Goal: Task Accomplishment & Management: Manage account settings

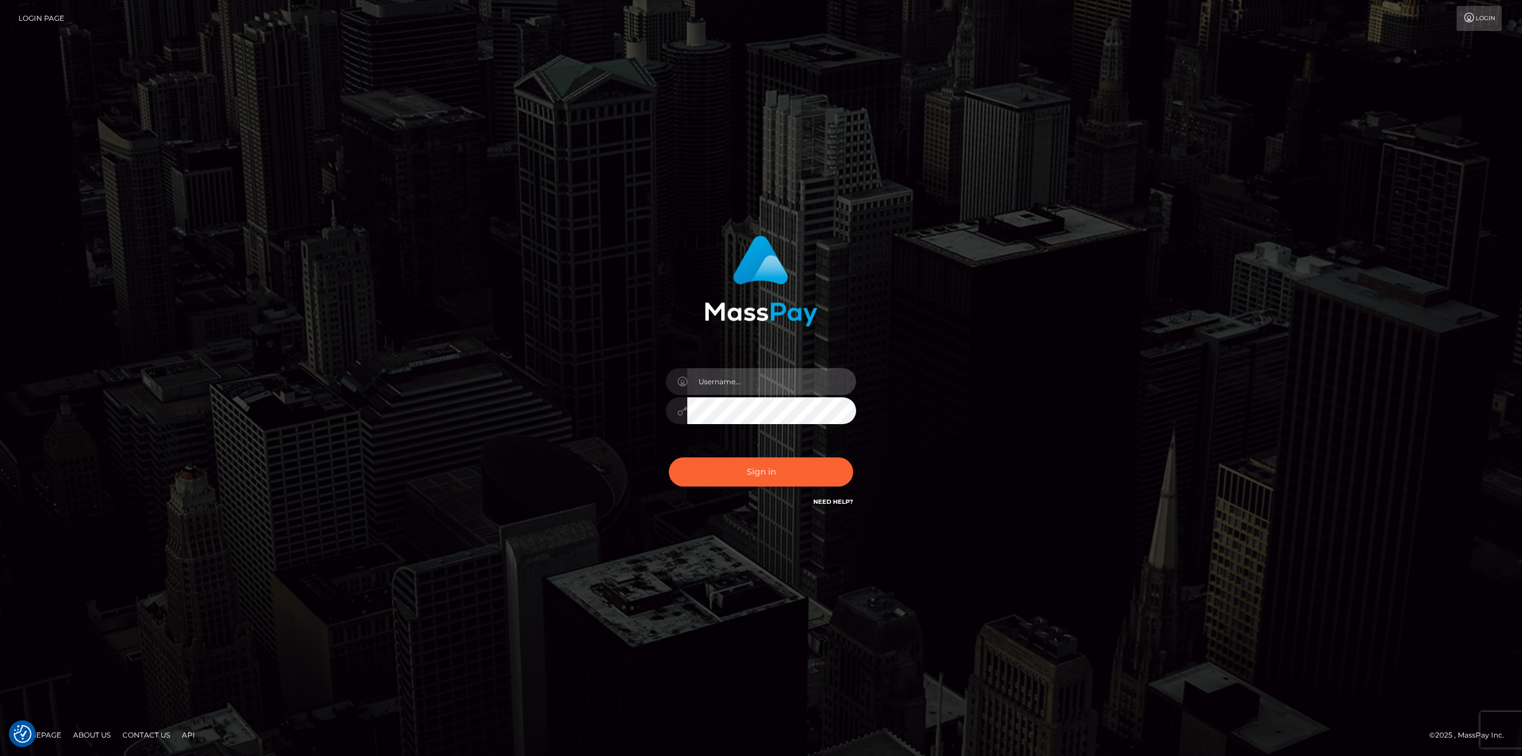
click at [746, 387] on input "text" at bounding box center [771, 381] width 169 height 27
type input "Ahmed"
click at [669, 457] on button "Sign in" at bounding box center [761, 471] width 184 height 29
drag, startPoint x: 724, startPoint y: 378, endPoint x: 740, endPoint y: 394, distance: 22.3
click at [724, 378] on input "text" at bounding box center [771, 381] width 169 height 27
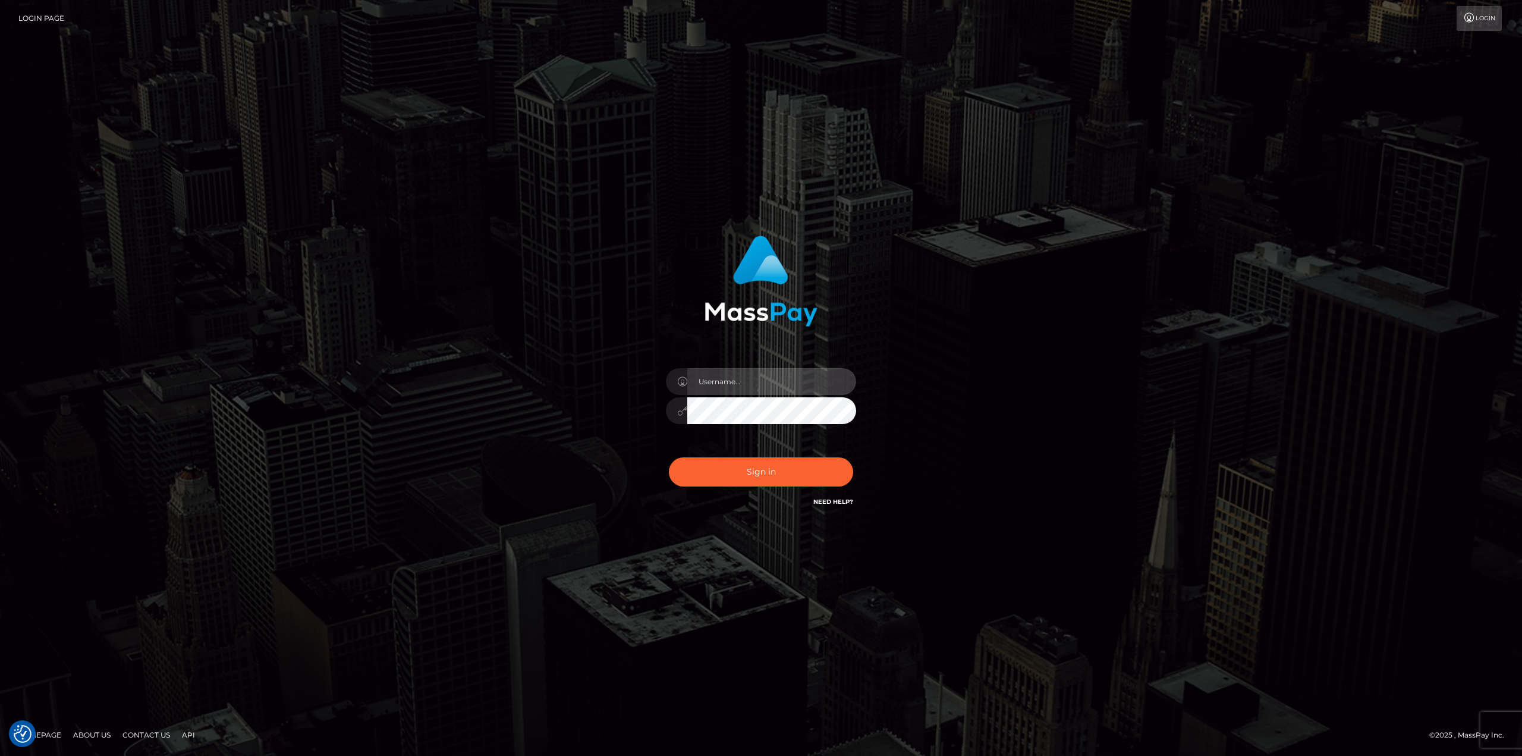
type input "[PERSON_NAME]"
click at [787, 477] on button "Sign in" at bounding box center [761, 471] width 184 height 29
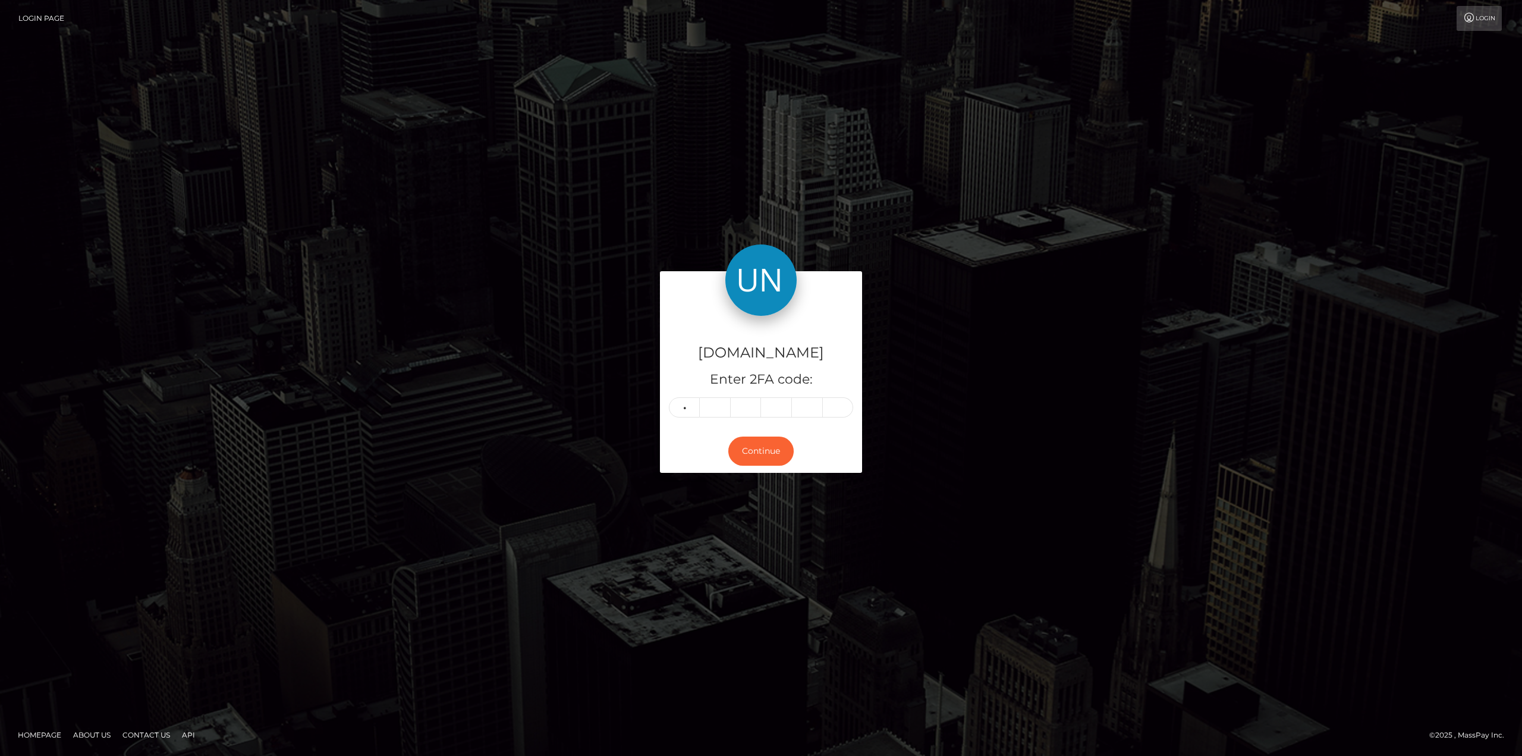
type input "5"
type input "6"
type input "8"
type input "1"
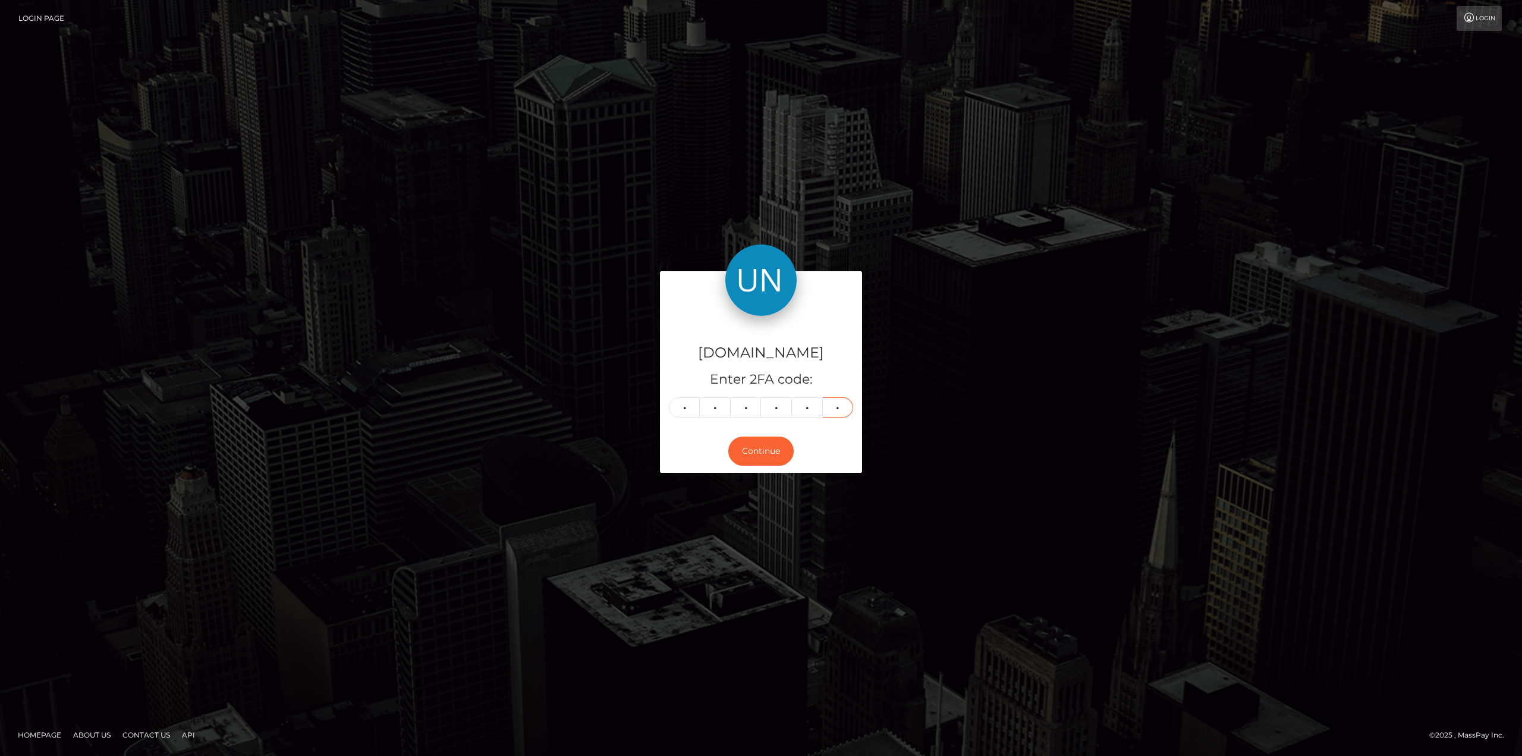
type input "4"
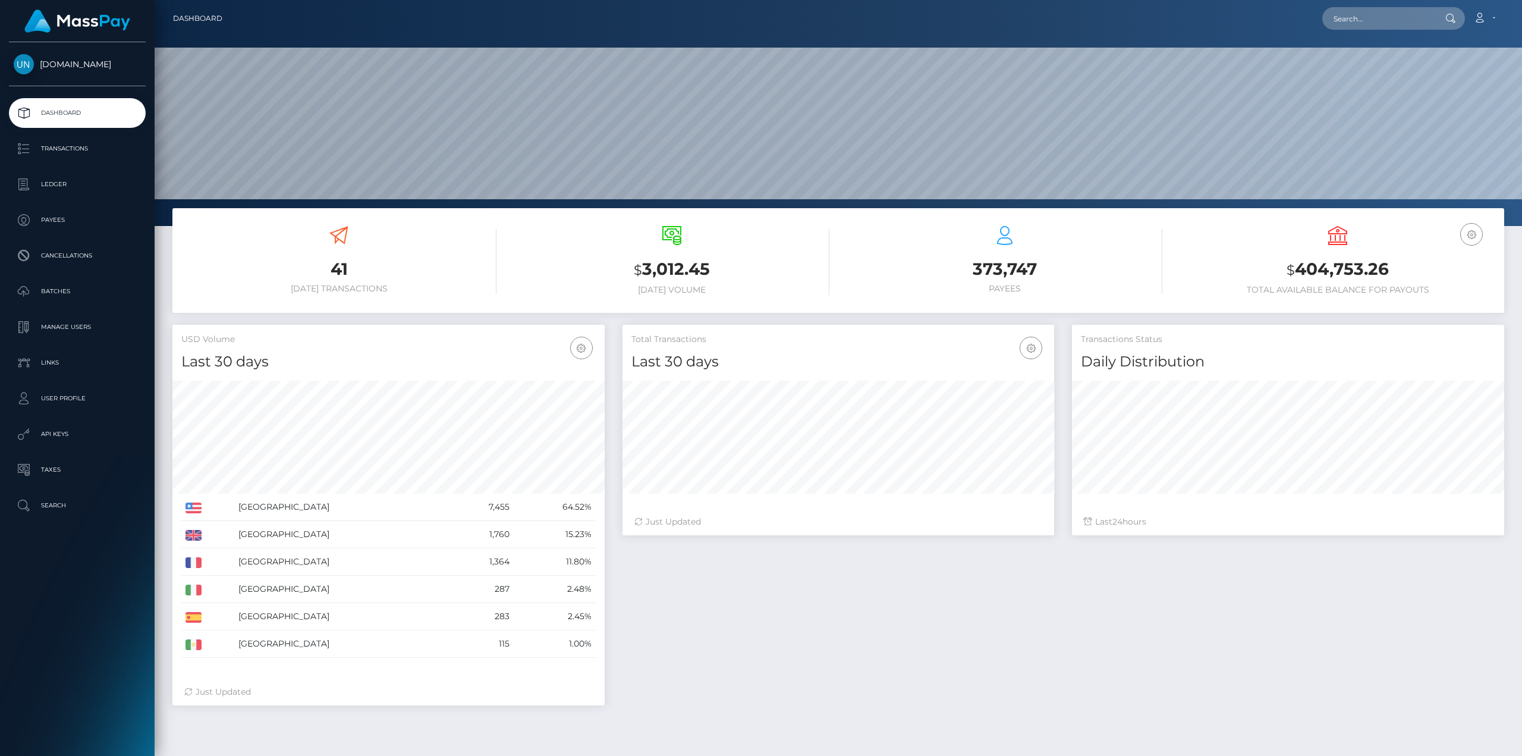
scroll to position [211, 432]
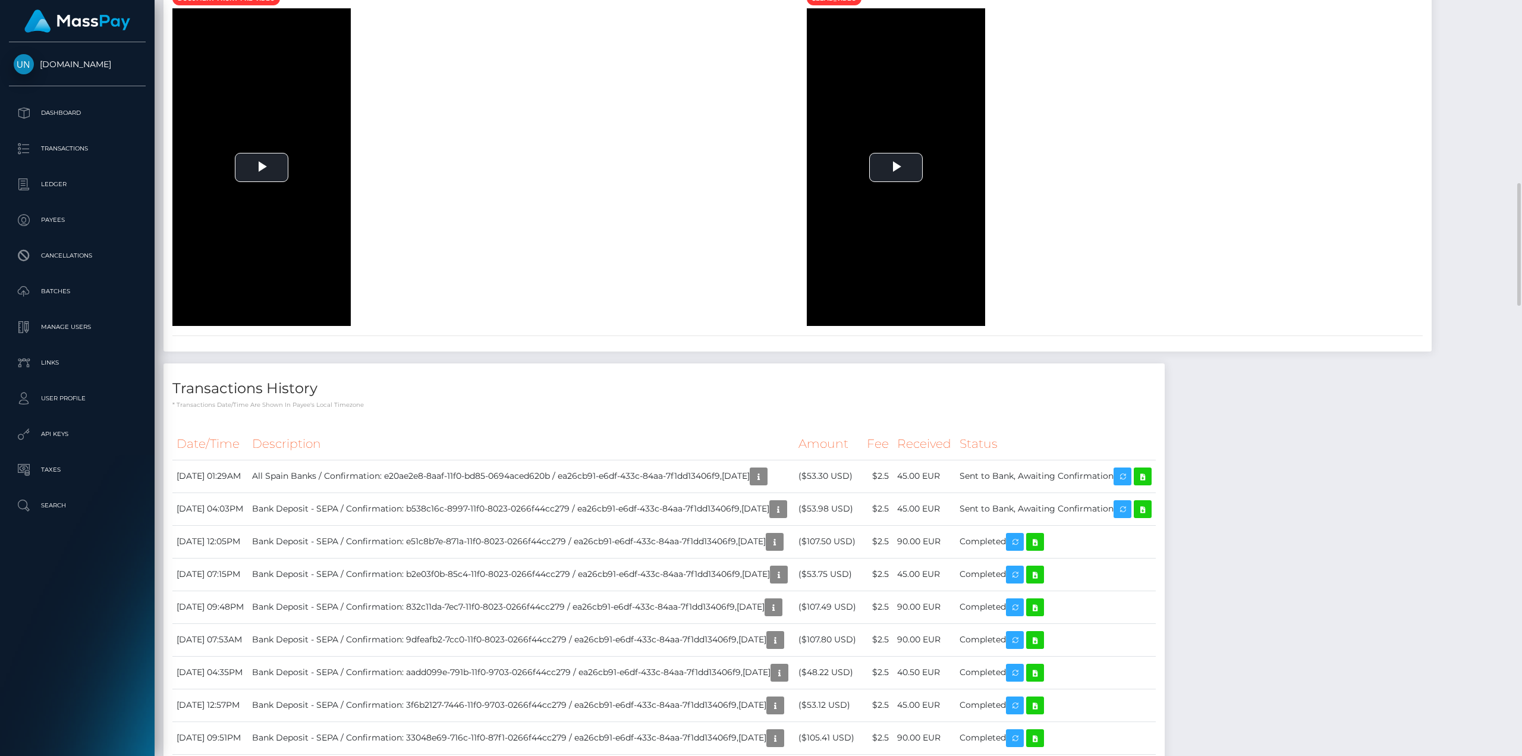
scroll to position [654, 0]
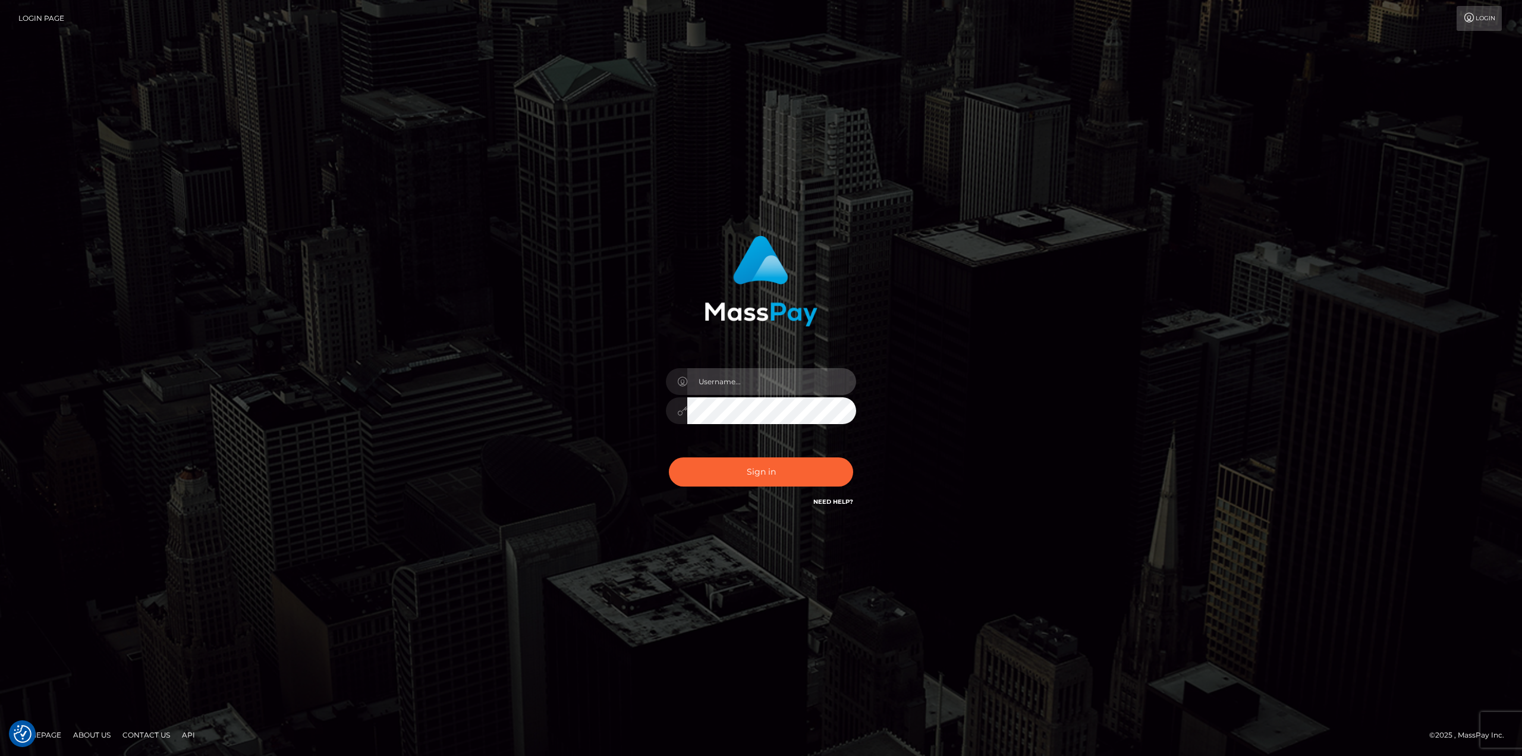
click at [734, 387] on input "text" at bounding box center [771, 381] width 169 height 27
type input "Ahmed"
click at [802, 472] on button "Sign in" at bounding box center [761, 471] width 184 height 29
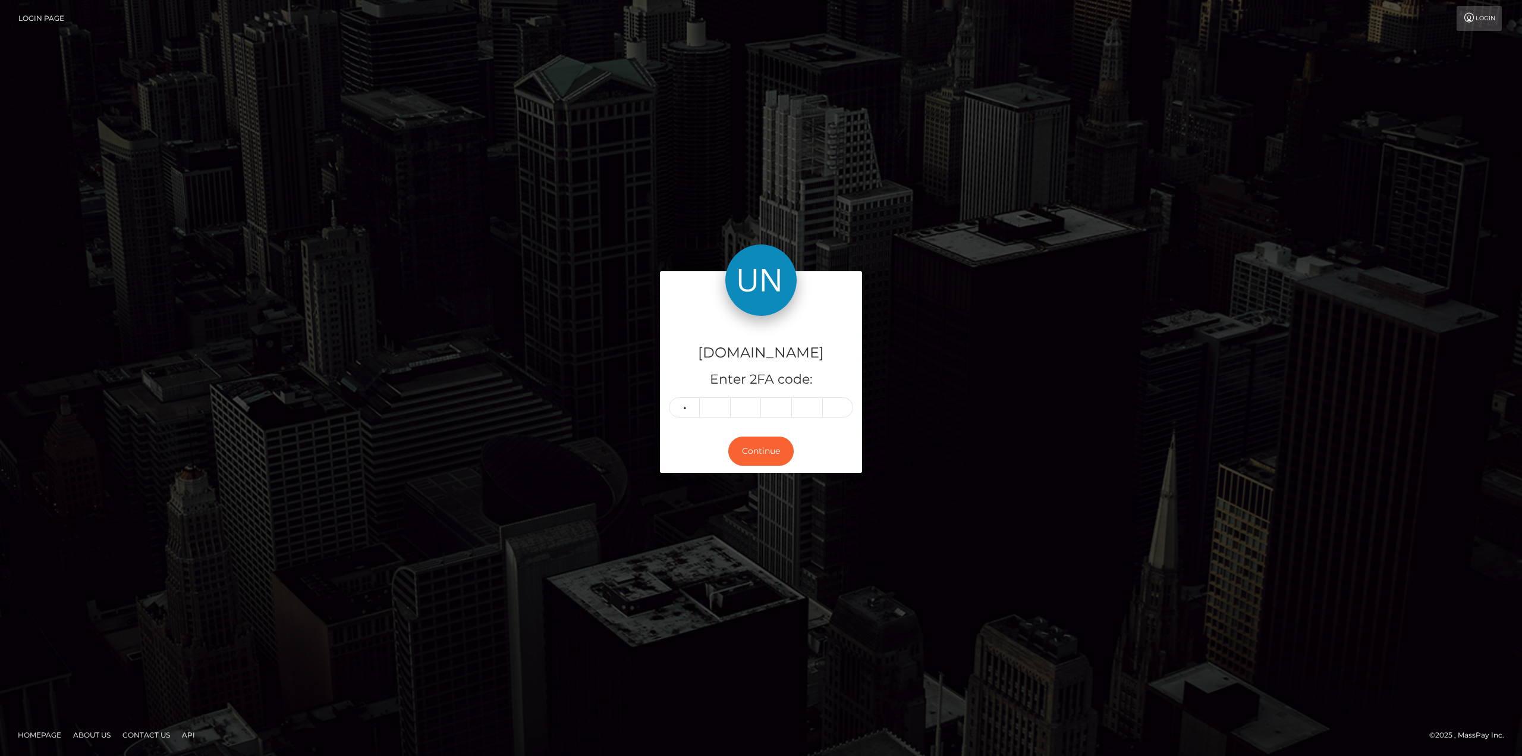
type input "0"
type input "1"
type input "8"
type input "5"
type input "6"
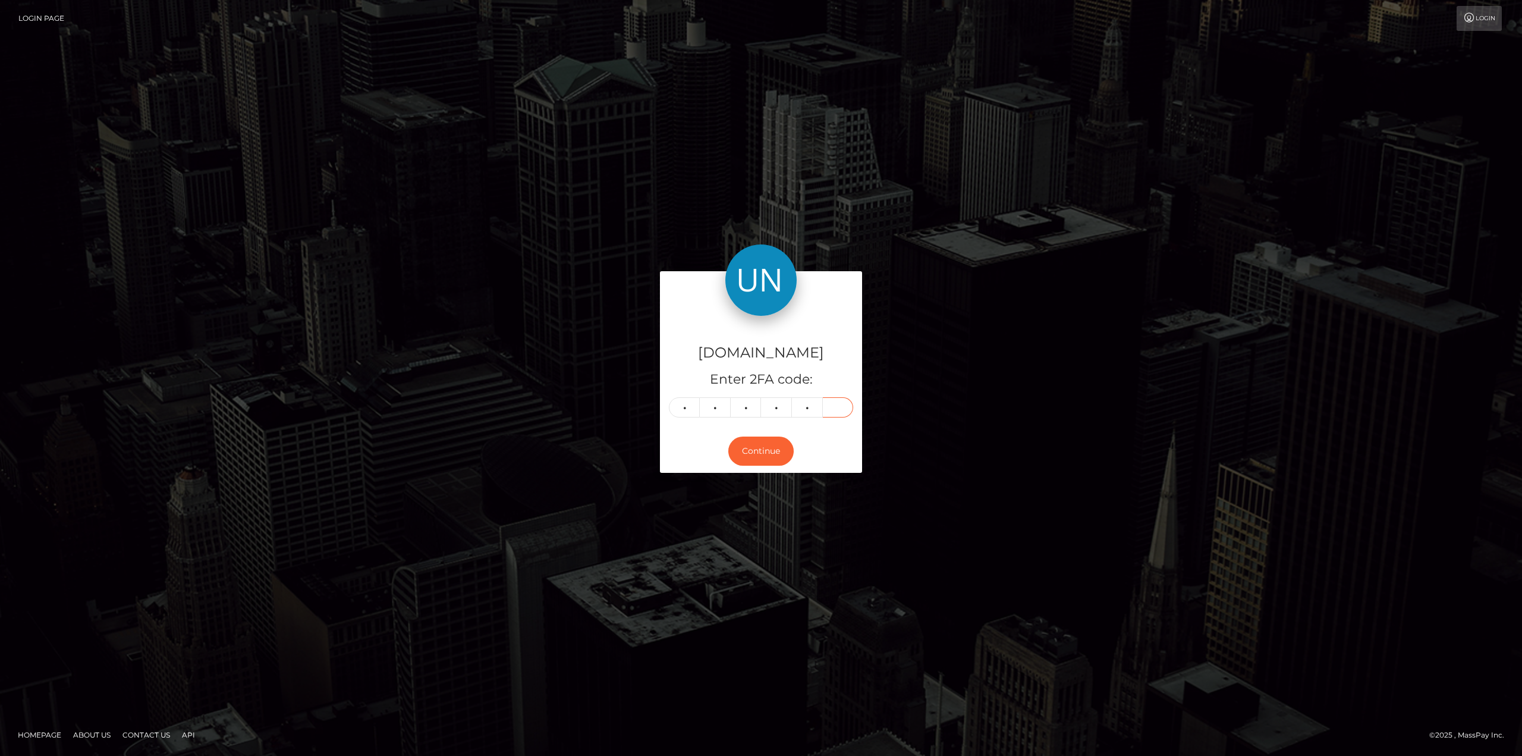
type input "7"
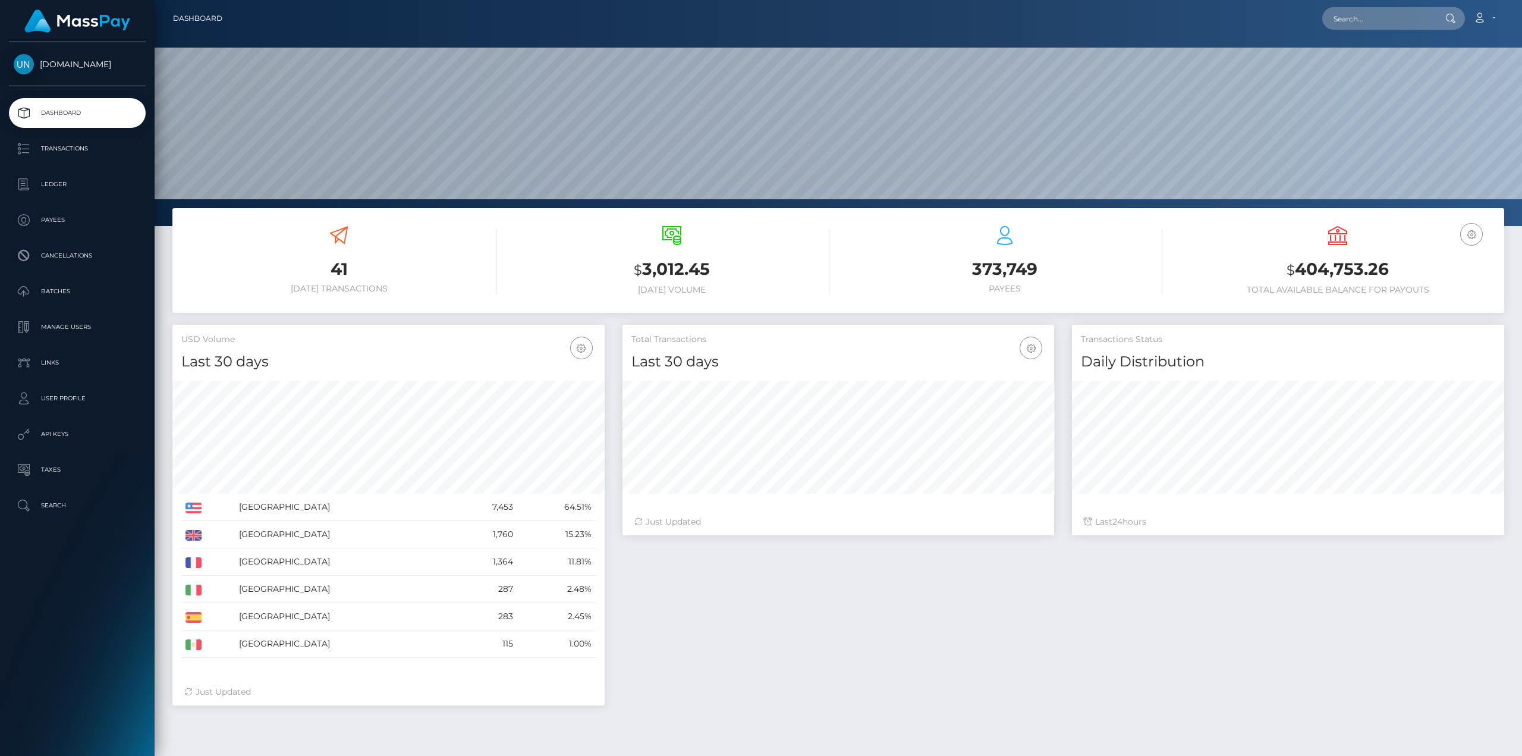
scroll to position [211, 432]
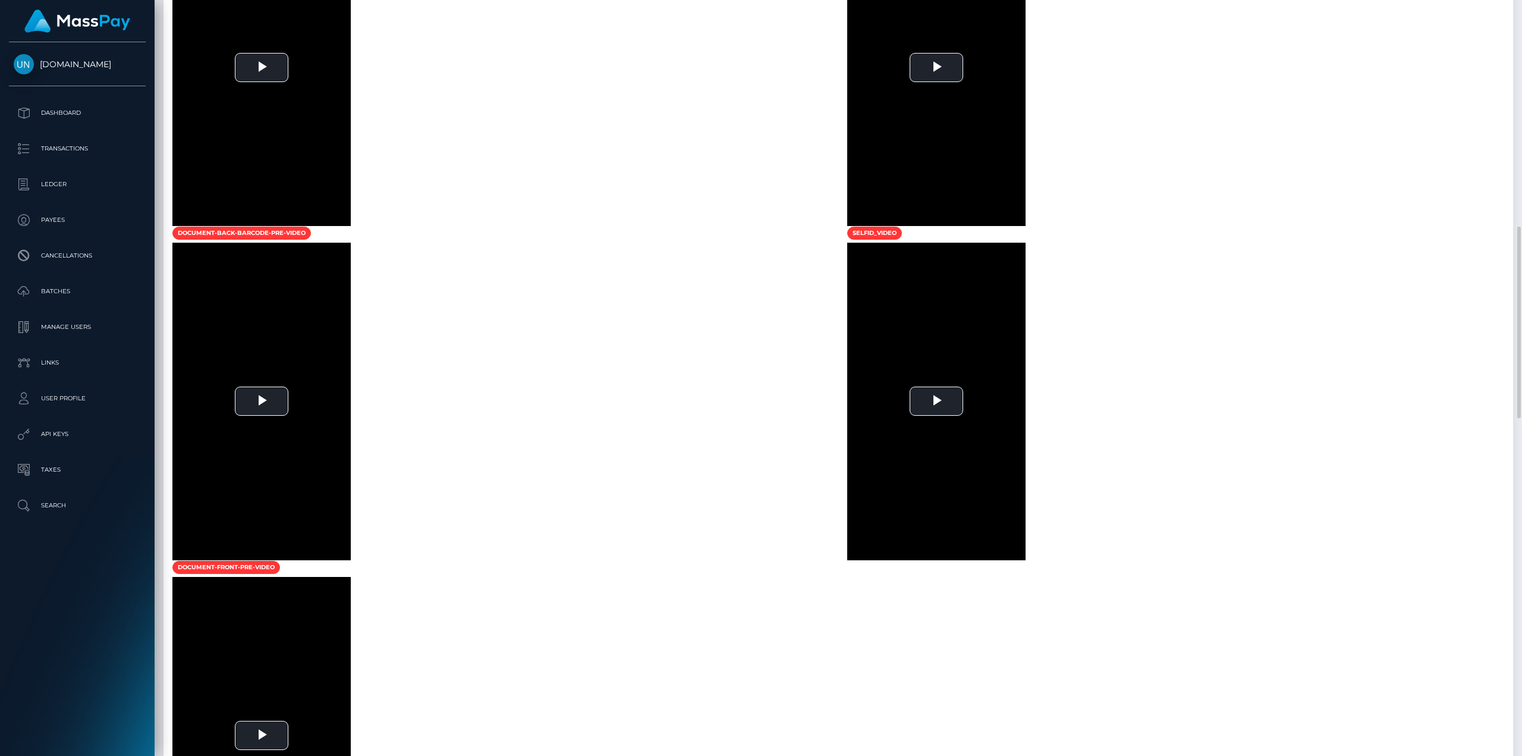
scroll to position [951, 0]
